Goal: Check status: Check status

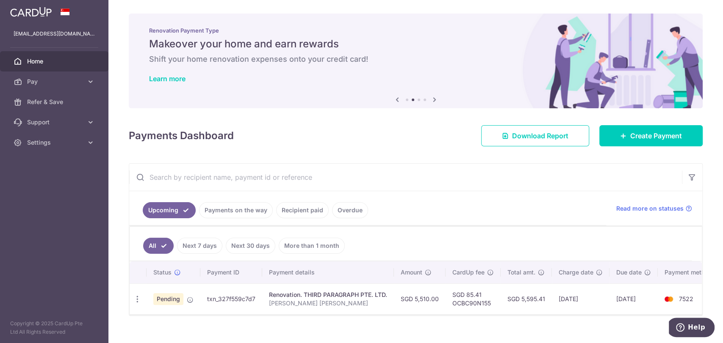
scroll to position [17, 0]
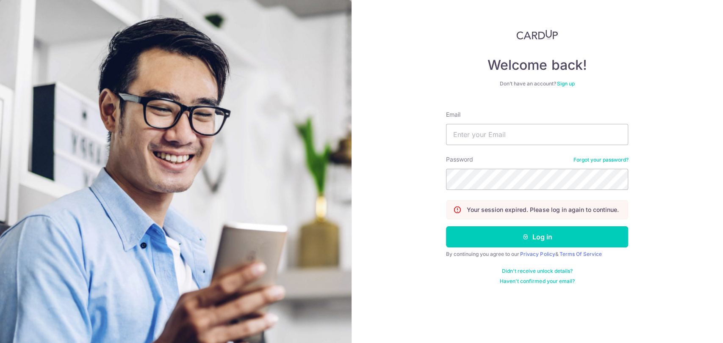
type input "[EMAIL_ADDRESS][DOMAIN_NAME]"
click at [446, 227] on button "Log in" at bounding box center [537, 237] width 182 height 21
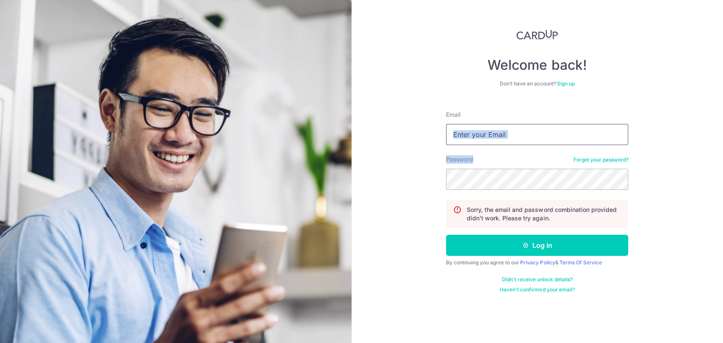
drag, startPoint x: 501, startPoint y: 146, endPoint x: 499, endPoint y: 142, distance: 4.4
click at [500, 144] on form "Email Password Forgot your password? Sorry, the email and password combination …" at bounding box center [537, 198] width 182 height 189
click at [499, 141] on input "Email" at bounding box center [537, 134] width 182 height 21
click at [503, 139] on input "Email" at bounding box center [537, 134] width 182 height 21
type input "[EMAIL_ADDRESS][DOMAIN_NAME]"
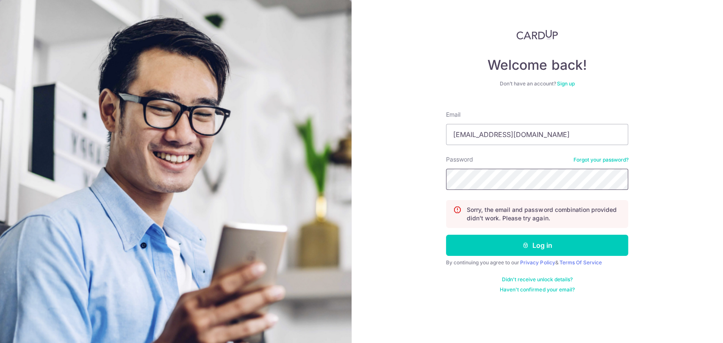
click at [446, 235] on button "Log in" at bounding box center [537, 245] width 182 height 21
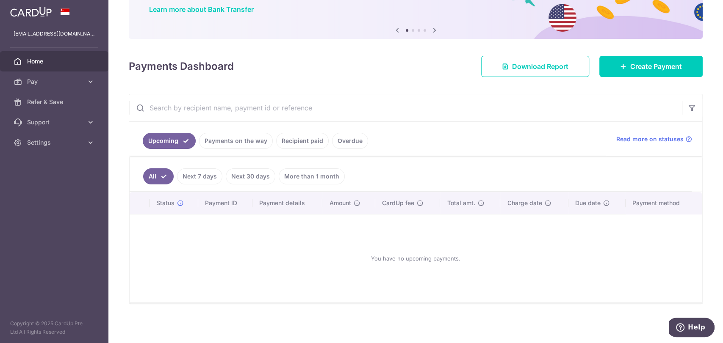
click at [198, 174] on link "Next 7 days" at bounding box center [199, 177] width 45 height 16
click at [230, 146] on link "Payments on the way" at bounding box center [236, 141] width 74 height 16
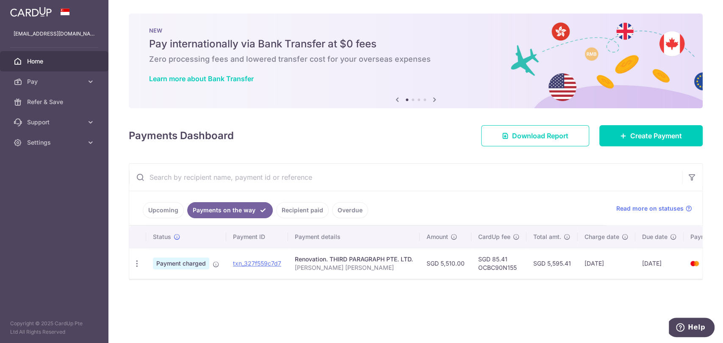
scroll to position [0, 0]
click at [285, 209] on link "Recipient paid" at bounding box center [302, 210] width 53 height 16
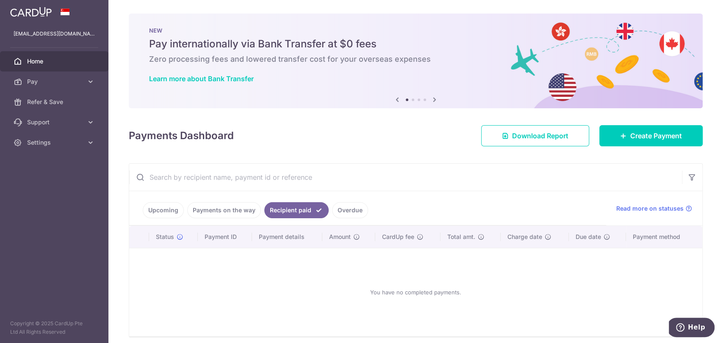
click at [243, 214] on link "Payments on the way" at bounding box center [224, 210] width 74 height 16
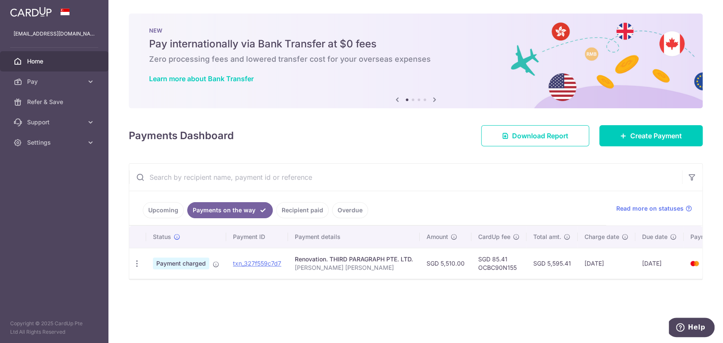
click at [539, 285] on div "× Pause Schedule Pause all future payments in this series Pause just this one p…" at bounding box center [415, 171] width 614 height 343
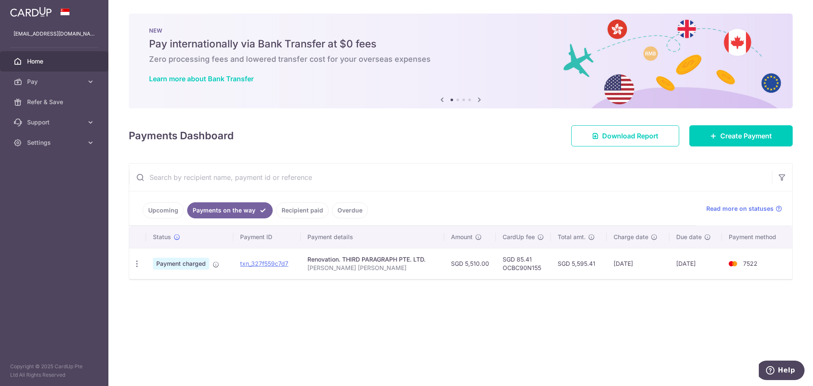
click at [634, 314] on div "× Pause Schedule Pause all future payments in this series Pause just this one p…" at bounding box center [460, 193] width 705 height 386
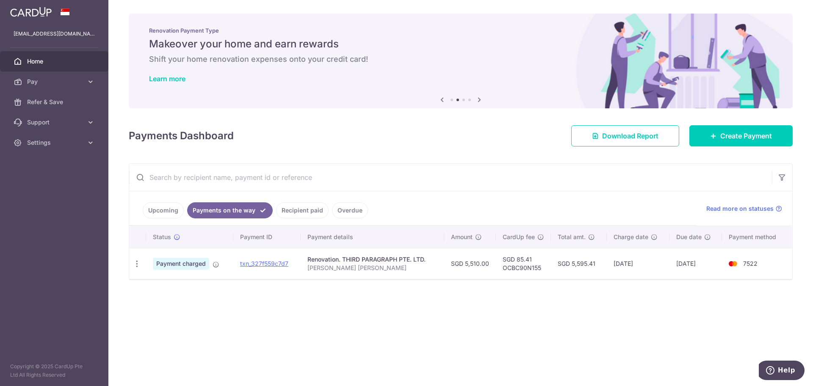
click at [439, 343] on div "× Pause Schedule Pause all future payments in this series Pause just this one p…" at bounding box center [460, 193] width 705 height 386
click at [296, 210] on link "Recipient paid" at bounding box center [302, 210] width 53 height 16
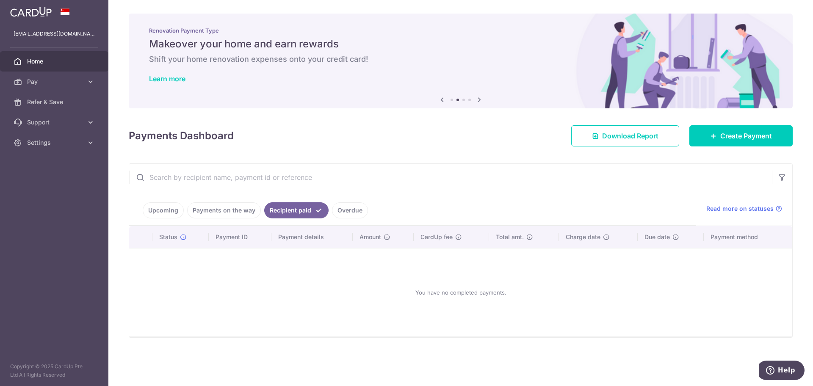
click at [250, 212] on link "Payments on the way" at bounding box center [224, 210] width 74 height 16
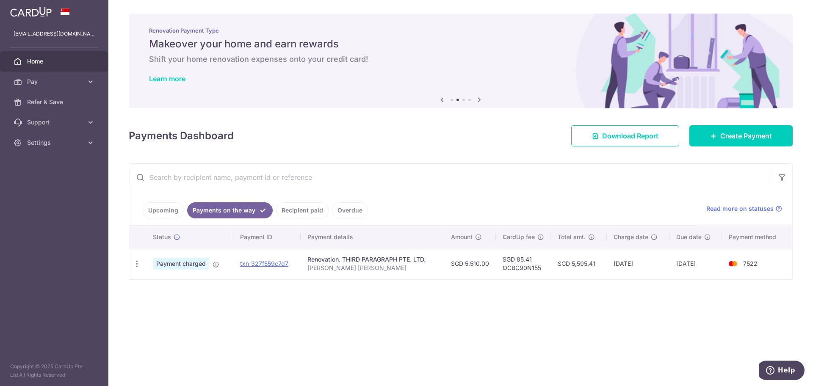
click at [391, 311] on div "× Pause Schedule Pause all future payments in this series Pause just this one p…" at bounding box center [460, 193] width 705 height 386
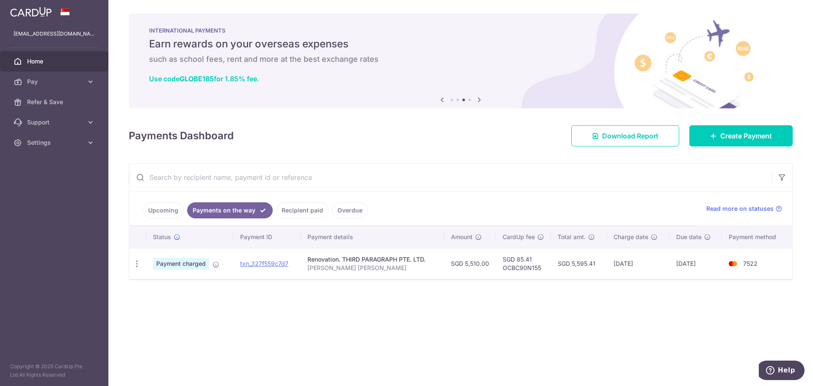
click at [311, 214] on link "Recipient paid" at bounding box center [302, 210] width 53 height 16
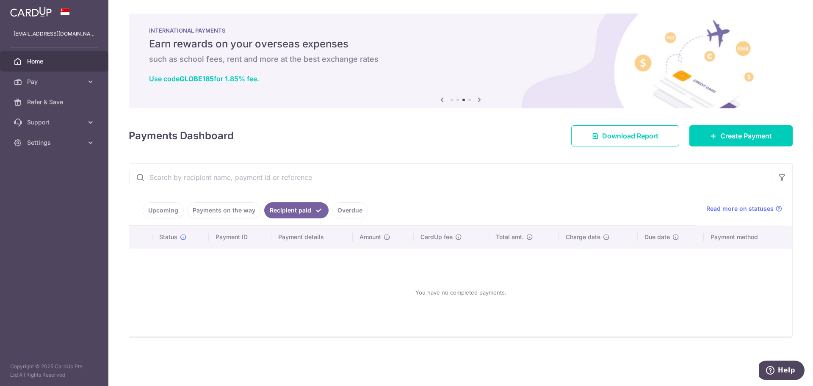
click at [249, 213] on link "Payments on the way" at bounding box center [224, 210] width 74 height 16
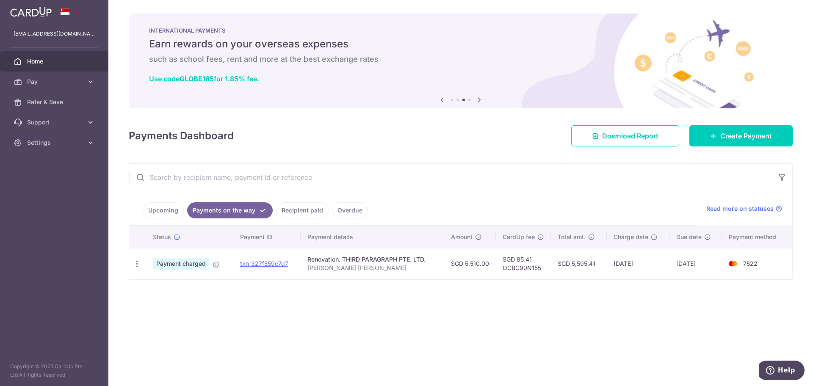
click at [710, 335] on div "× Pause Schedule Pause all future payments in this series Pause just this one p…" at bounding box center [460, 193] width 705 height 386
